Goal: Task Accomplishment & Management: Use online tool/utility

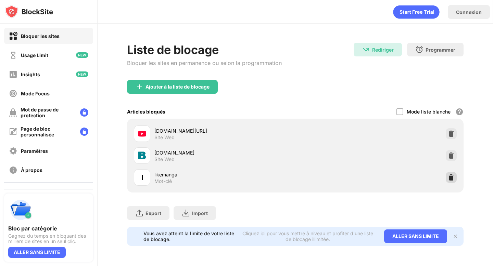
click at [452, 176] on img at bounding box center [451, 177] width 7 height 7
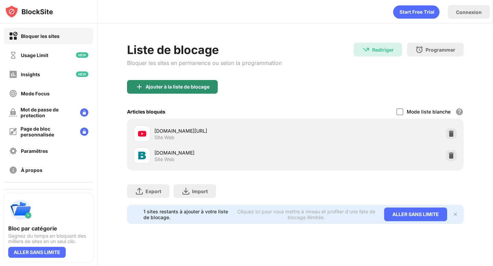
click at [180, 87] on div "Ajouter à la liste de blocage" at bounding box center [177, 86] width 64 height 5
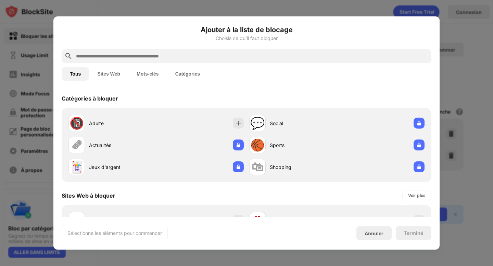
click at [208, 55] on input "text" at bounding box center [251, 56] width 353 height 8
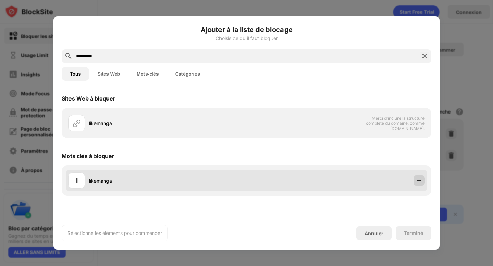
type input "*********"
click at [418, 180] on img at bounding box center [419, 180] width 7 height 7
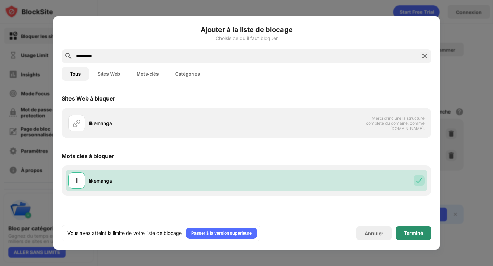
click at [408, 239] on div "Terminé" at bounding box center [414, 234] width 36 height 14
